Goal: Task Accomplishment & Management: Manage account settings

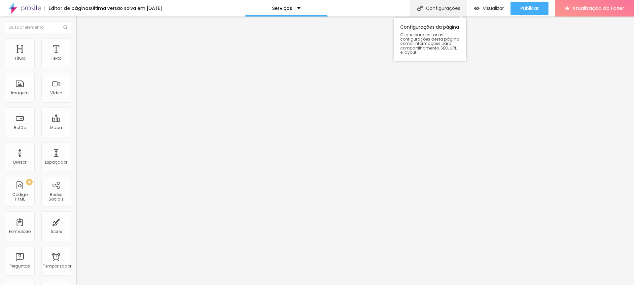
click at [434, 9] on font "Configurações" at bounding box center [443, 8] width 34 height 7
click at [80, 57] on font "Trocar imagem" at bounding box center [96, 54] width 32 height 6
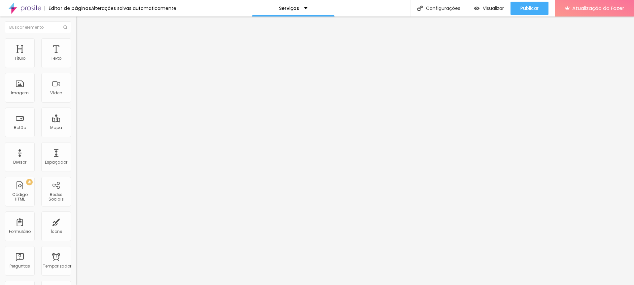
click at [76, 103] on font "Cinema 16:9" at bounding box center [88, 101] width 25 height 6
click at [76, 113] on div "Padrão 4:3" at bounding box center [114, 111] width 76 height 4
click at [76, 103] on font "Cinema 16:9" at bounding box center [88, 101] width 25 height 6
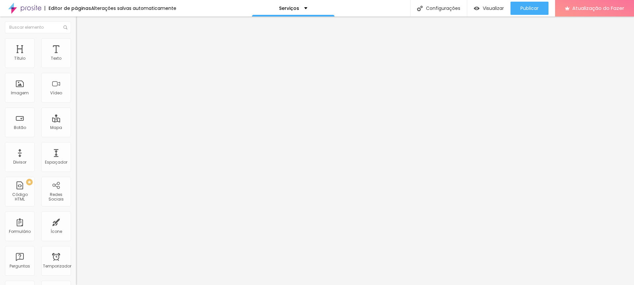
click at [76, 118] on span "Quadrado" at bounding box center [86, 115] width 21 height 6
click at [76, 103] on font "Cinema 16:9" at bounding box center [88, 101] width 25 height 6
click at [76, 121] on div "Original" at bounding box center [114, 119] width 76 height 4
